Goal: Complete application form

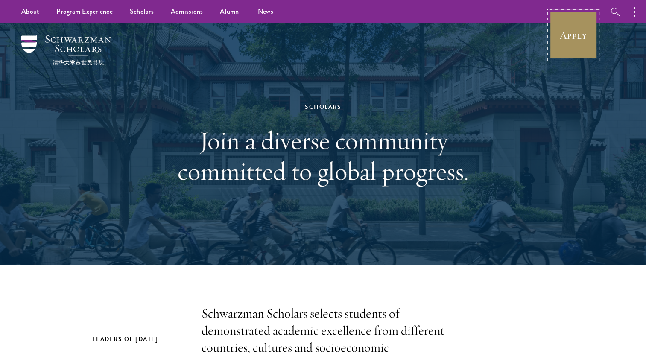
click at [561, 44] on link "Apply" at bounding box center [574, 36] width 48 height 48
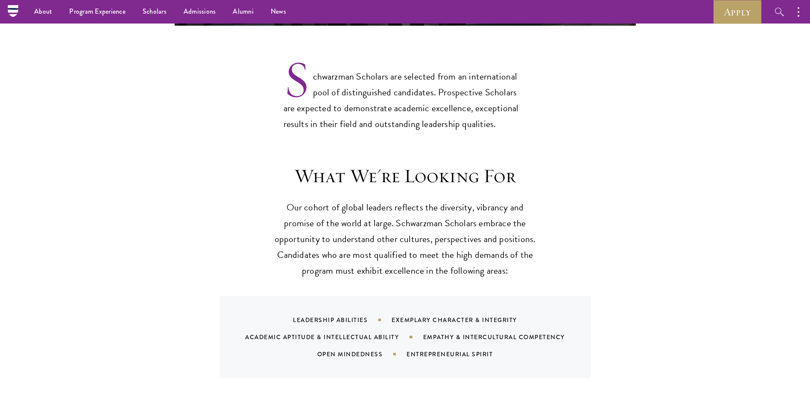
scroll to position [453, 0]
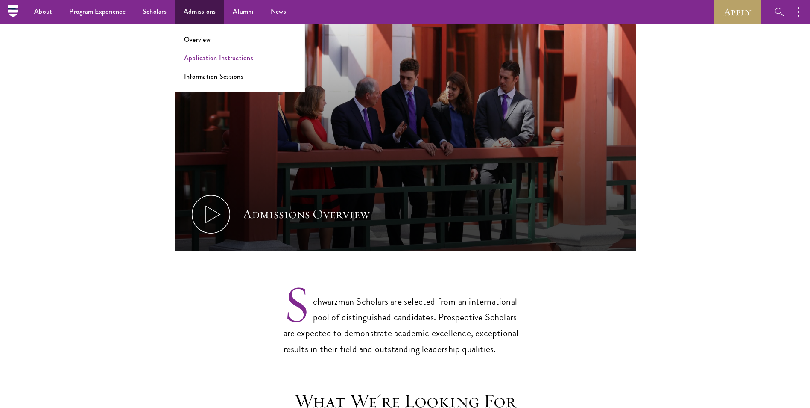
click at [202, 59] on link "Application Instructions" at bounding box center [218, 58] width 69 height 10
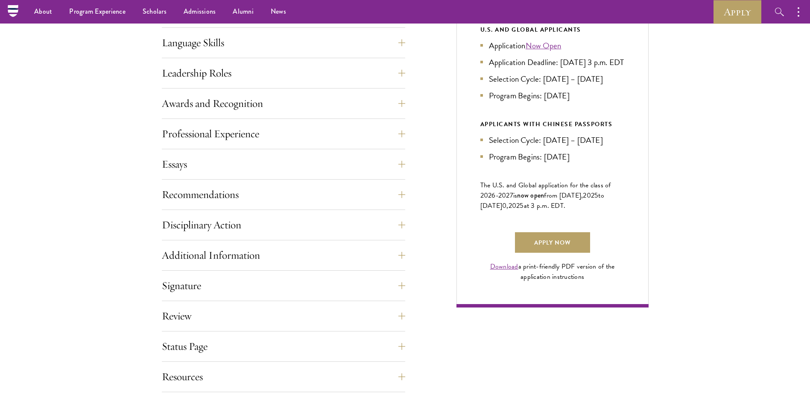
scroll to position [442, 0]
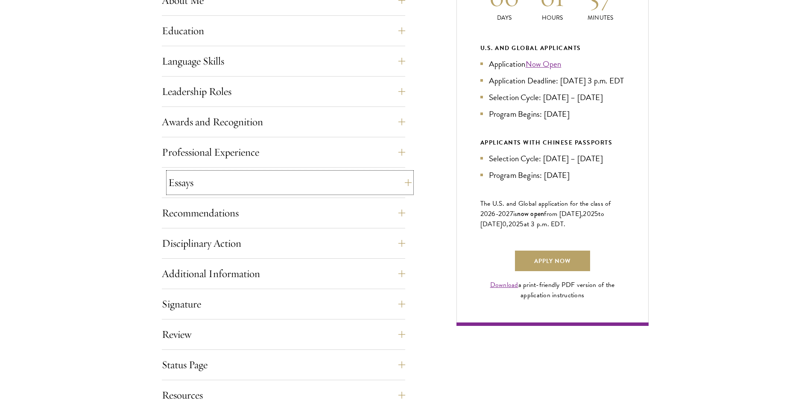
click at [257, 183] on button "Essays" at bounding box center [289, 182] width 243 height 21
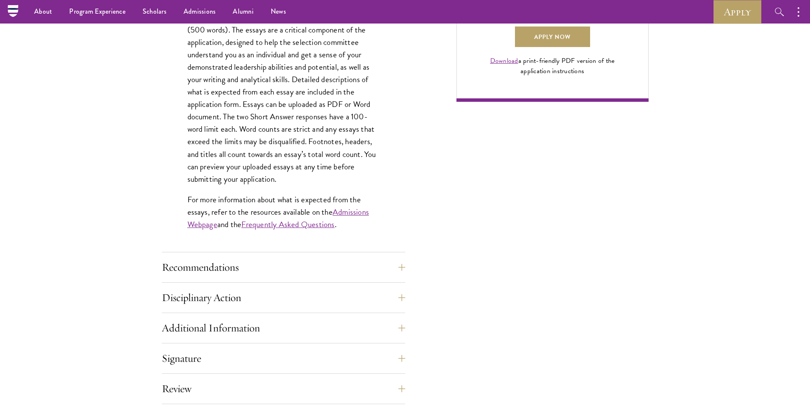
scroll to position [560, 0]
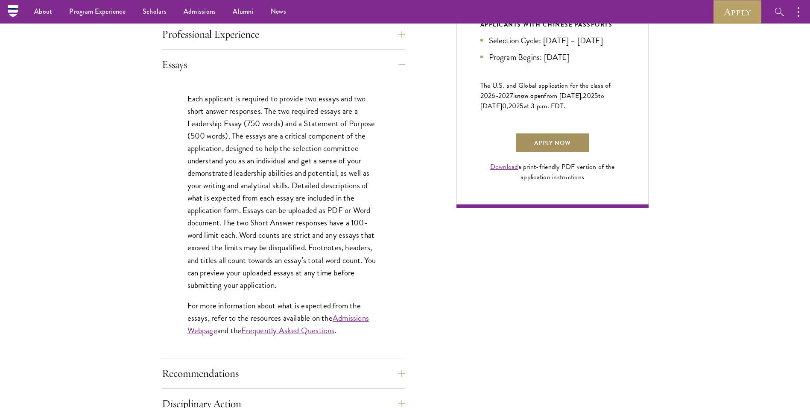
click at [557, 153] on link "Apply Now" at bounding box center [552, 142] width 75 height 21
